Goal: Task Accomplishment & Management: Manage account settings

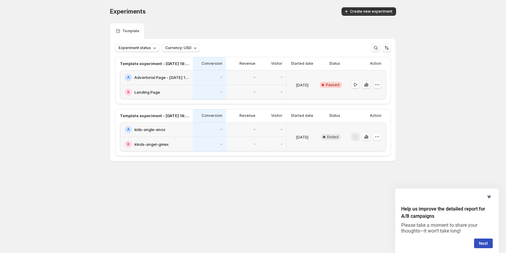
click at [379, 86] on icon "button" at bounding box center [377, 85] width 6 height 6
click at [373, 96] on span "Edit" at bounding box center [370, 97] width 7 height 5
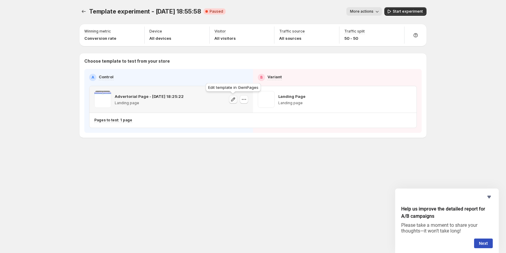
click at [231, 99] on icon "button" at bounding box center [233, 99] width 6 height 6
click at [407, 101] on icon "button" at bounding box center [408, 99] width 6 height 6
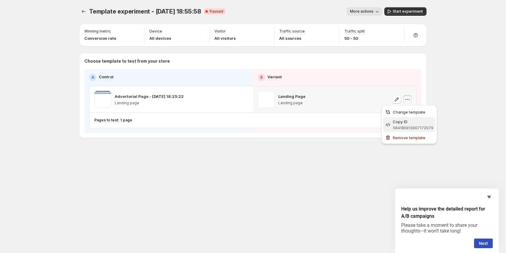
click at [409, 124] on div "Copy ID" at bounding box center [413, 122] width 41 height 6
click at [406, 100] on icon "button" at bounding box center [408, 99] width 6 height 6
click at [407, 101] on icon "button" at bounding box center [408, 99] width 6 height 6
click at [399, 112] on span "Change template" at bounding box center [409, 112] width 33 height 5
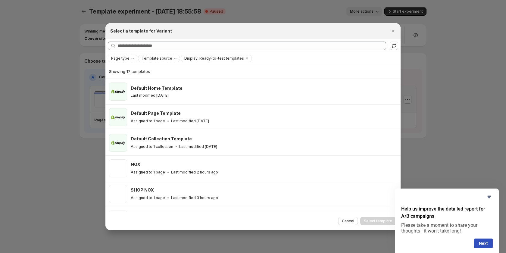
click at [70, 142] on div at bounding box center [253, 126] width 506 height 253
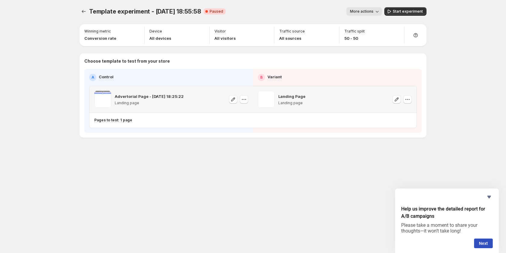
click at [130, 99] on p "Advertorial Page - Sep 12, 18:25:22" at bounding box center [149, 96] width 69 height 6
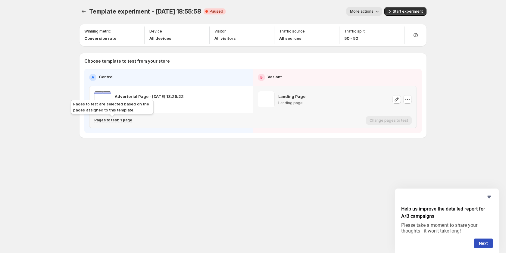
click at [113, 120] on p "Pages to test: 1 page" at bounding box center [113, 120] width 38 height 5
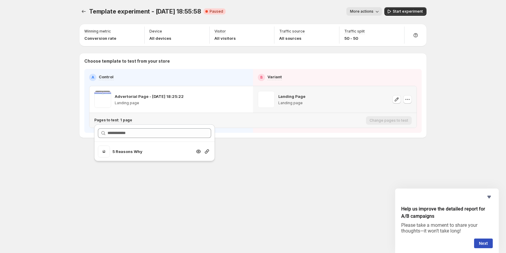
click at [139, 153] on p "5 Reasons Why" at bounding box center [152, 152] width 80 height 6
click at [208, 152] on icon "Search for and select a customer segment" at bounding box center [207, 151] width 4 height 4
click at [324, 99] on div "Landing Page Landing page" at bounding box center [335, 99] width 154 height 17
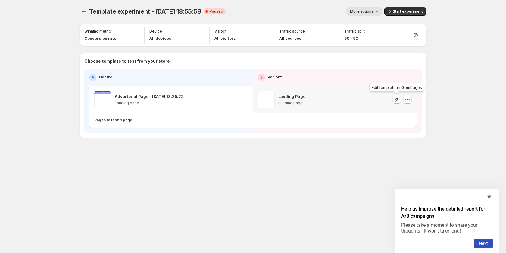
click at [396, 102] on button "button" at bounding box center [397, 99] width 8 height 8
click at [406, 100] on icon "button" at bounding box center [408, 99] width 6 height 6
click at [163, 125] on div "Pages to test: 1 page" at bounding box center [228, 120] width 269 height 10
click at [121, 123] on div "Pages to test: 1 page" at bounding box center [228, 120] width 269 height 10
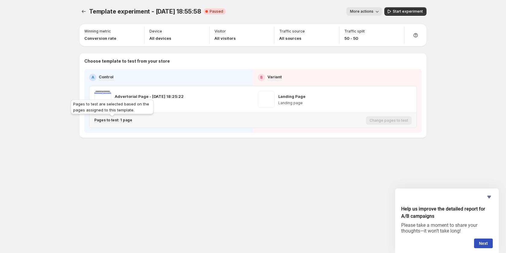
click at [120, 122] on p "Pages to test: 1 page" at bounding box center [113, 120] width 38 height 5
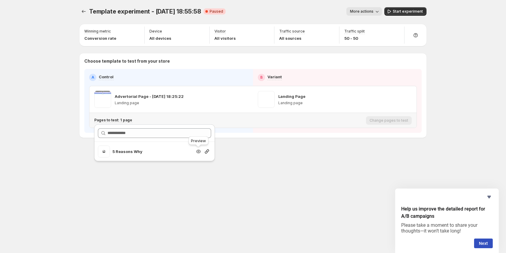
click at [197, 152] on icon "Search for and select a customer segment" at bounding box center [198, 152] width 5 height 4
click at [167, 135] on input "text" at bounding box center [160, 133] width 104 height 10
type input "**"
drag, startPoint x: 330, startPoint y: 177, endPoint x: 206, endPoint y: 123, distance: 135.4
click at [329, 176] on div "Template experiment - Sep 12, 18:55:58. This page is ready Template experiment …" at bounding box center [252, 126] width 361 height 253
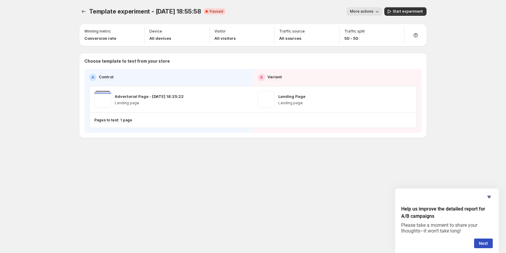
click at [374, 10] on span "More actions" at bounding box center [361, 11] width 23 height 5
click at [295, 49] on div "Winning metric Conversion rate Device All devices Visitor All visitors Traffic …" at bounding box center [253, 81] width 347 height 114
click at [187, 41] on div "Device All devices" at bounding box center [177, 35] width 60 height 17
click at [406, 100] on icon "button" at bounding box center [408, 99] width 6 height 6
click at [161, 120] on div "Pages to test: 1 page" at bounding box center [228, 120] width 269 height 5
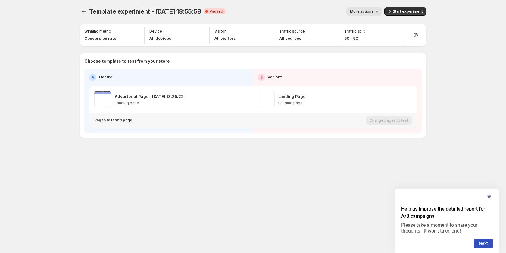
click at [119, 117] on div "Pages to test: 1 page" at bounding box center [228, 120] width 269 height 10
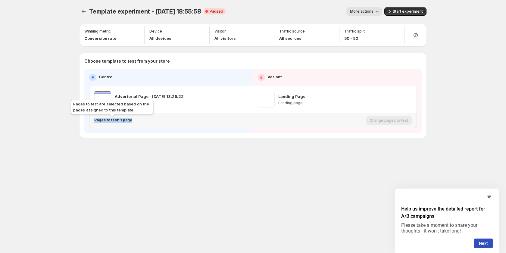
click at [119, 121] on p "Pages to test: 1 page" at bounding box center [113, 120] width 38 height 5
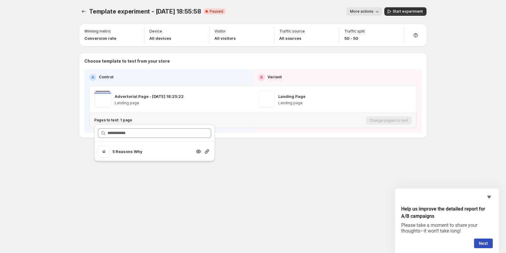
click at [106, 156] on span "Search for and select a customer segment" at bounding box center [104, 151] width 12 height 12
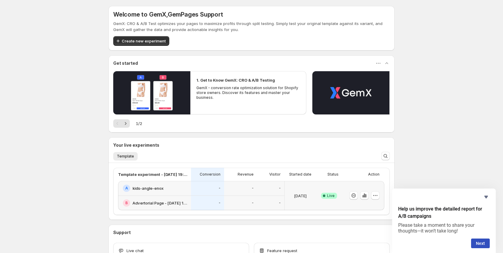
scroll to position [43, 0]
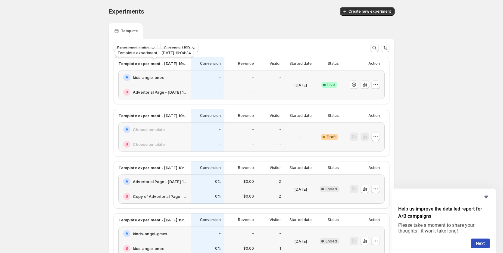
click at [181, 62] on p "Template experiment - Sep 12, 19:04:34" at bounding box center [152, 64] width 69 height 6
click at [196, 67] on div "Conversion" at bounding box center [207, 63] width 33 height 13
click at [379, 85] on icon "button" at bounding box center [376, 85] width 6 height 6
click at [371, 98] on span "Edit" at bounding box center [382, 97] width 63 height 6
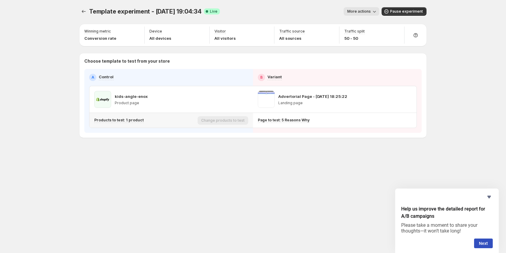
click at [152, 122] on div "Products to test: 1 product" at bounding box center [144, 120] width 101 height 5
click at [132, 122] on p "Products to test: 1 product" at bounding box center [118, 120] width 49 height 5
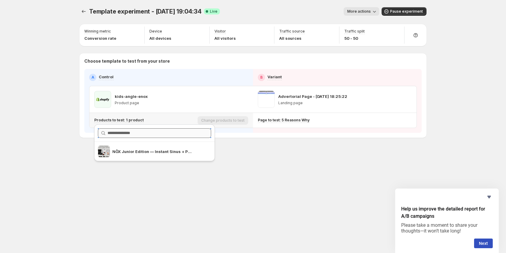
click at [127, 136] on input "text" at bounding box center [160, 133] width 104 height 10
paste input "**********"
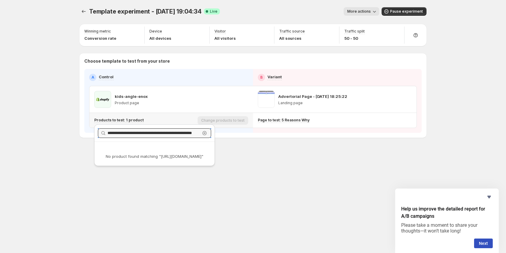
type input "**********"
click at [137, 158] on p "No product found matching "https://noxcomfort.com/pages/landing-page-sep-6-09-5…" at bounding box center [155, 156] width 98 height 6
click at [159, 179] on div "Template experiment - Sep 12, 19:04:34. This page is ready Template experiment …" at bounding box center [252, 126] width 361 height 253
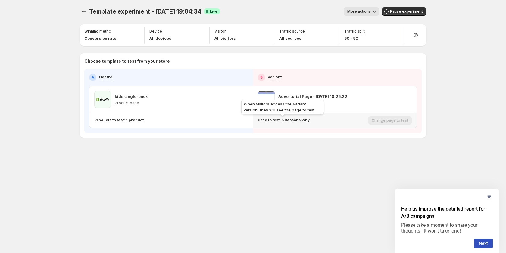
click at [275, 119] on p "Page to test: 5 Reasons Why" at bounding box center [284, 120] width 52 height 5
click at [398, 121] on div "Change page to test" at bounding box center [390, 120] width 44 height 8
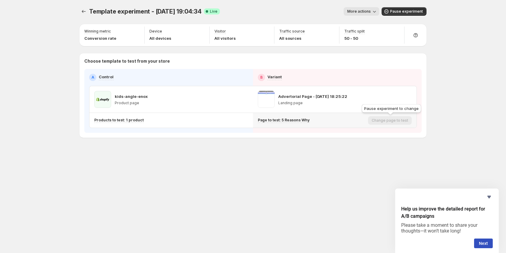
click at [398, 121] on div "Change page to test" at bounding box center [390, 120] width 44 height 8
click at [292, 127] on div "Page to test: 5 Reasons Why Change page to test" at bounding box center [335, 120] width 164 height 15
click at [489, 199] on icon "Hide survey" at bounding box center [489, 196] width 7 height 7
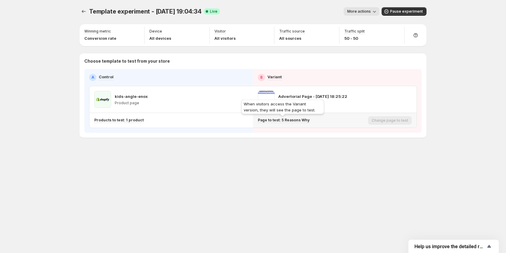
click at [278, 120] on p "Page to test: 5 Reasons Why" at bounding box center [284, 120] width 52 height 5
click at [302, 120] on p "Page to test: 5 Reasons Why" at bounding box center [284, 120] width 52 height 5
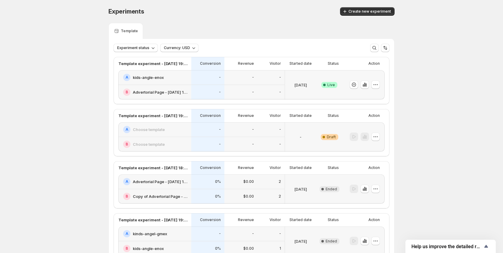
click at [202, 78] on div "-" at bounding box center [208, 77] width 26 height 7
click at [375, 84] on icon "button" at bounding box center [376, 85] width 6 height 6
click at [372, 93] on button "Edit" at bounding box center [379, 97] width 74 height 10
